Goal: Transaction & Acquisition: Purchase product/service

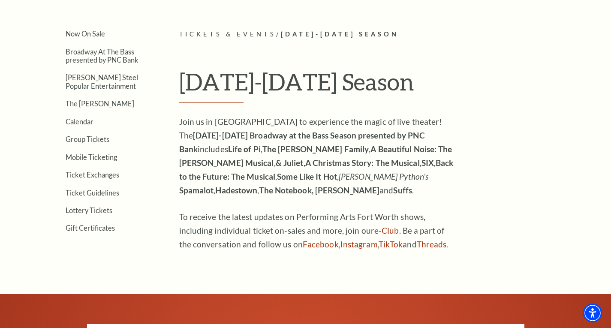
scroll to position [171, 0]
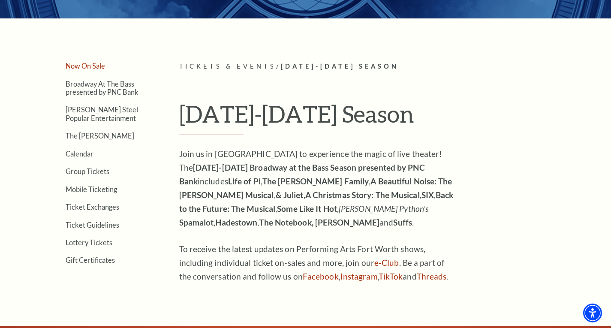
click at [94, 66] on link "Now On Sale" at bounding box center [85, 66] width 39 height 8
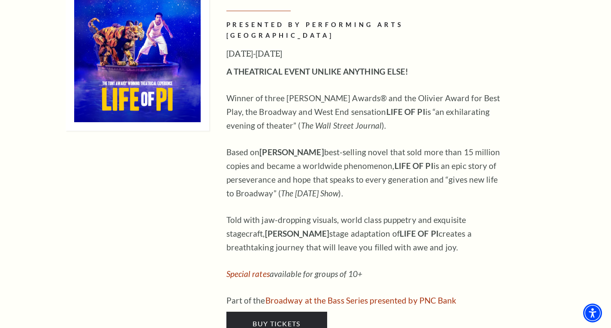
scroll to position [943, 0]
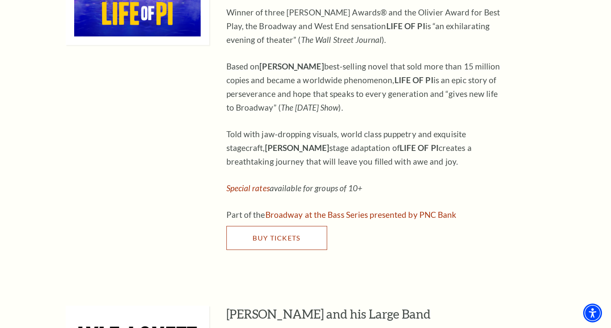
click at [294, 234] on span "Buy Tickets" at bounding box center [277, 238] width 48 height 8
click at [295, 234] on span "Buy Tickets" at bounding box center [277, 238] width 48 height 8
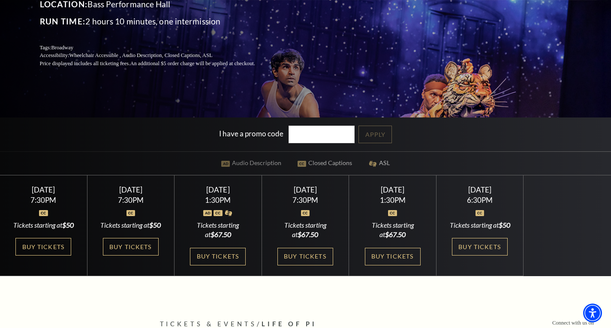
scroll to position [171, 0]
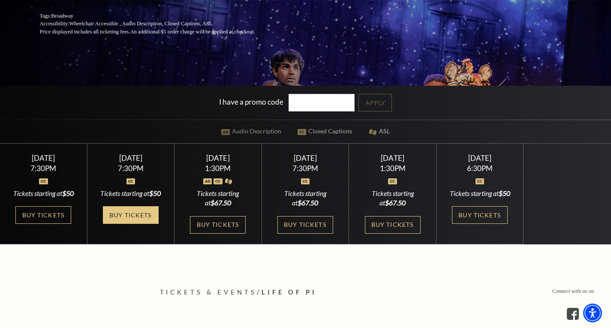
click at [122, 224] on link "Buy Tickets" at bounding box center [131, 215] width 56 height 18
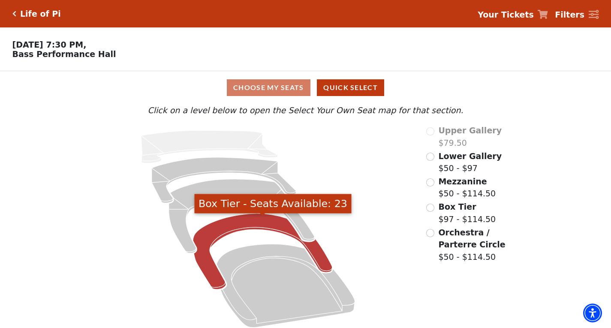
click at [280, 232] on icon "Box Tier - Seats Available: 23" at bounding box center [262, 252] width 139 height 76
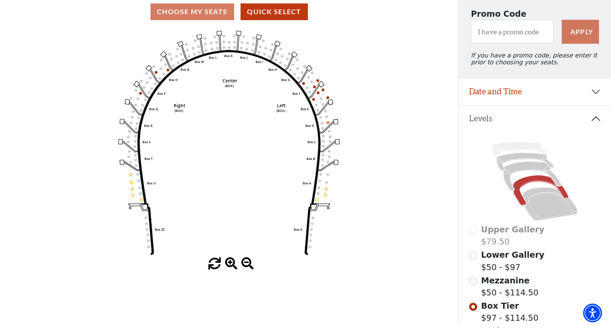
scroll to position [125, 0]
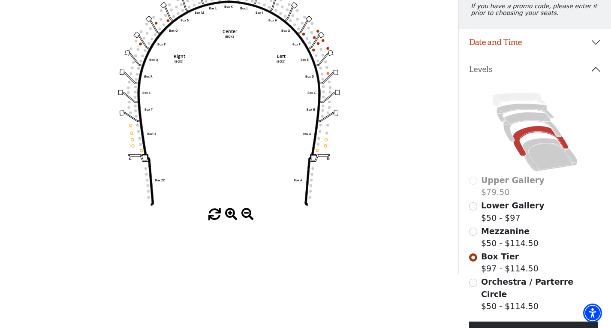
click at [487, 236] on span "Mezzanine" at bounding box center [505, 230] width 48 height 9
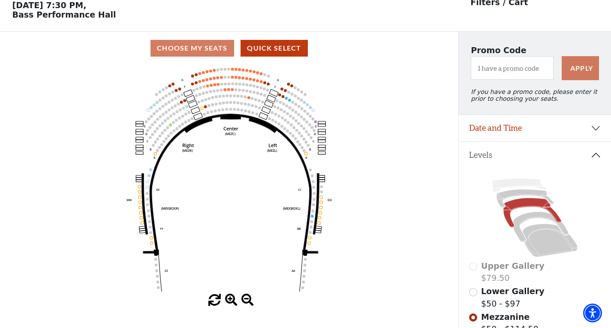
scroll to position [168, 0]
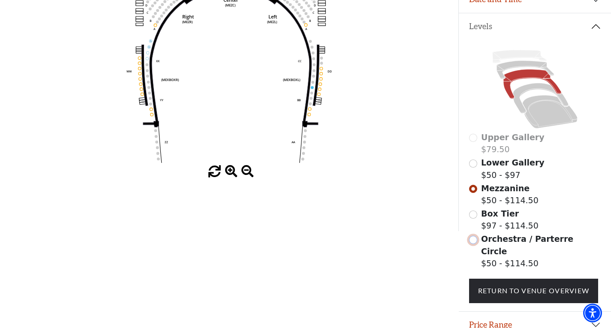
click at [474, 244] on input "Orchestra / Parterre Circle$50 - $114.50\a" at bounding box center [473, 240] width 8 height 8
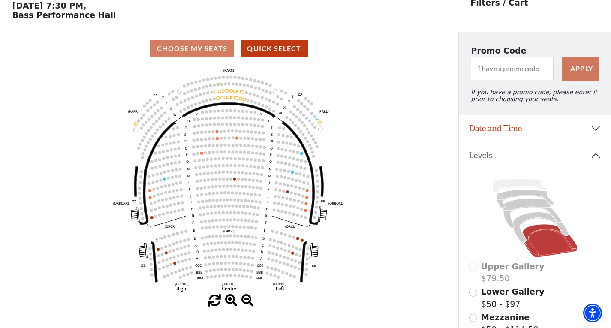
scroll to position [39, 0]
